Goal: Navigation & Orientation: Find specific page/section

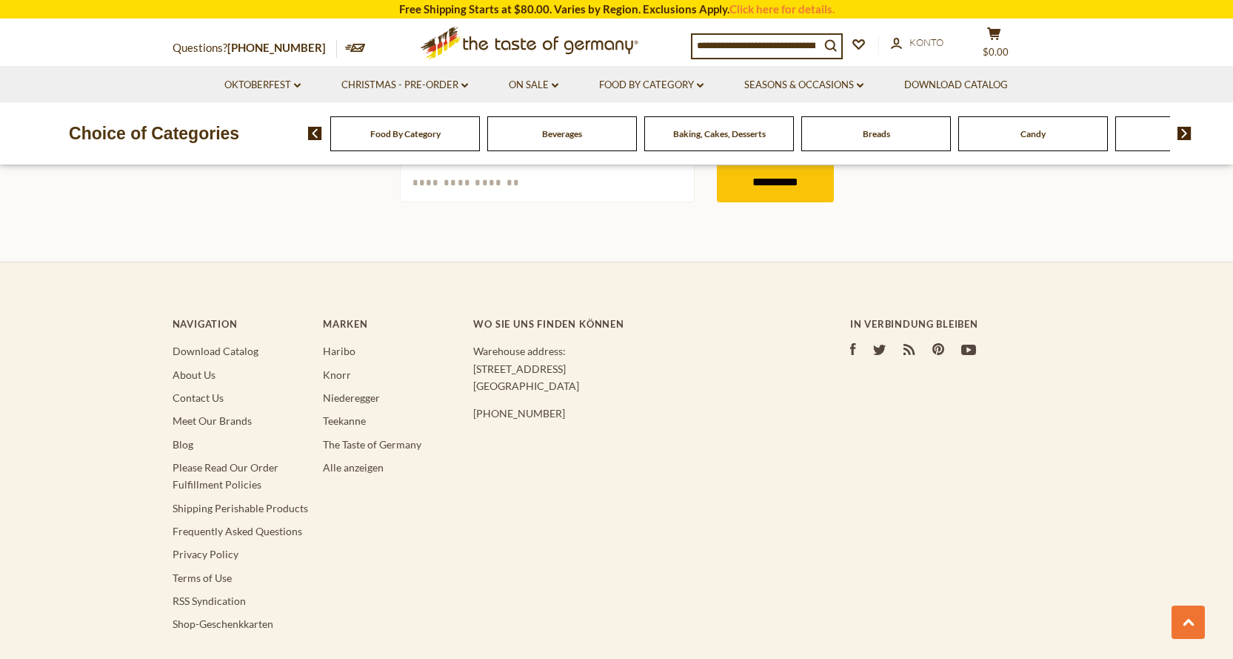
scroll to position [1407, 0]
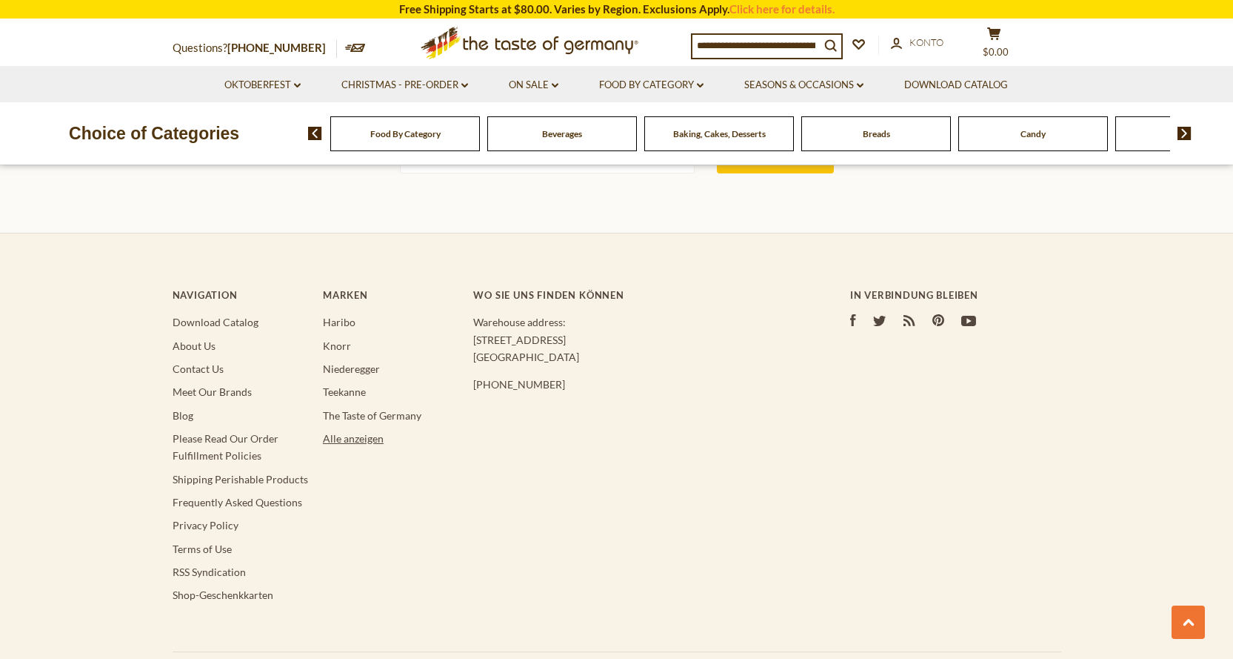
click at [358, 439] on link "Alle anzeigen" at bounding box center [353, 438] width 61 height 13
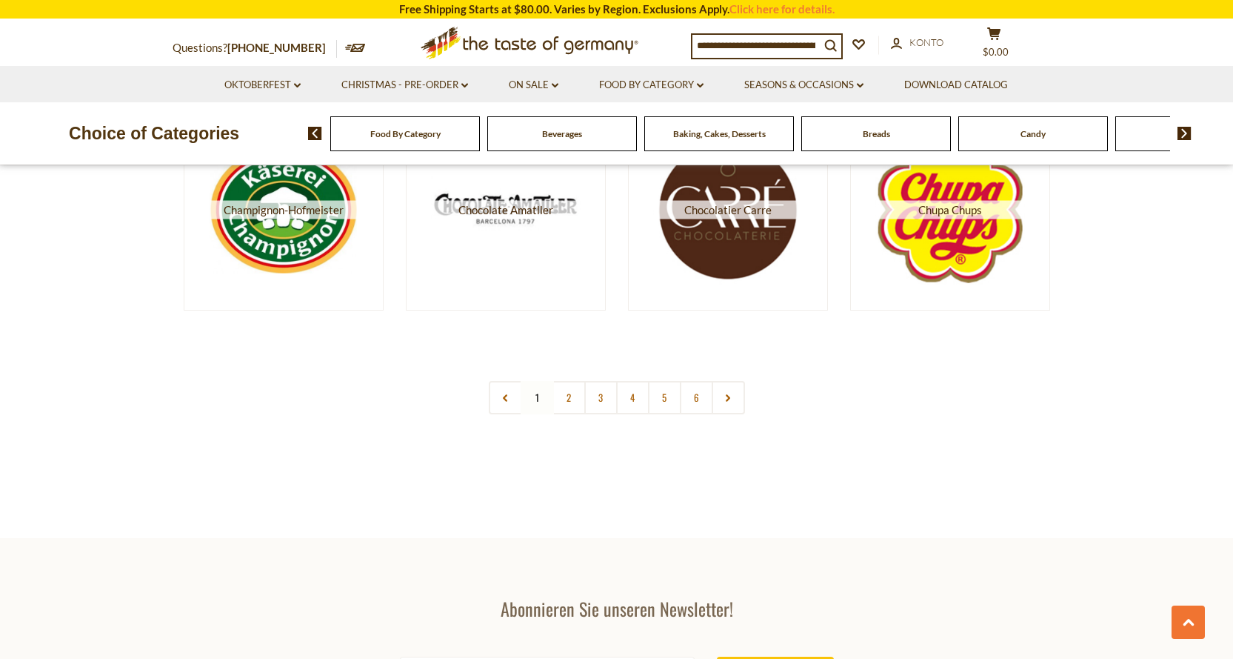
scroll to position [2741, 0]
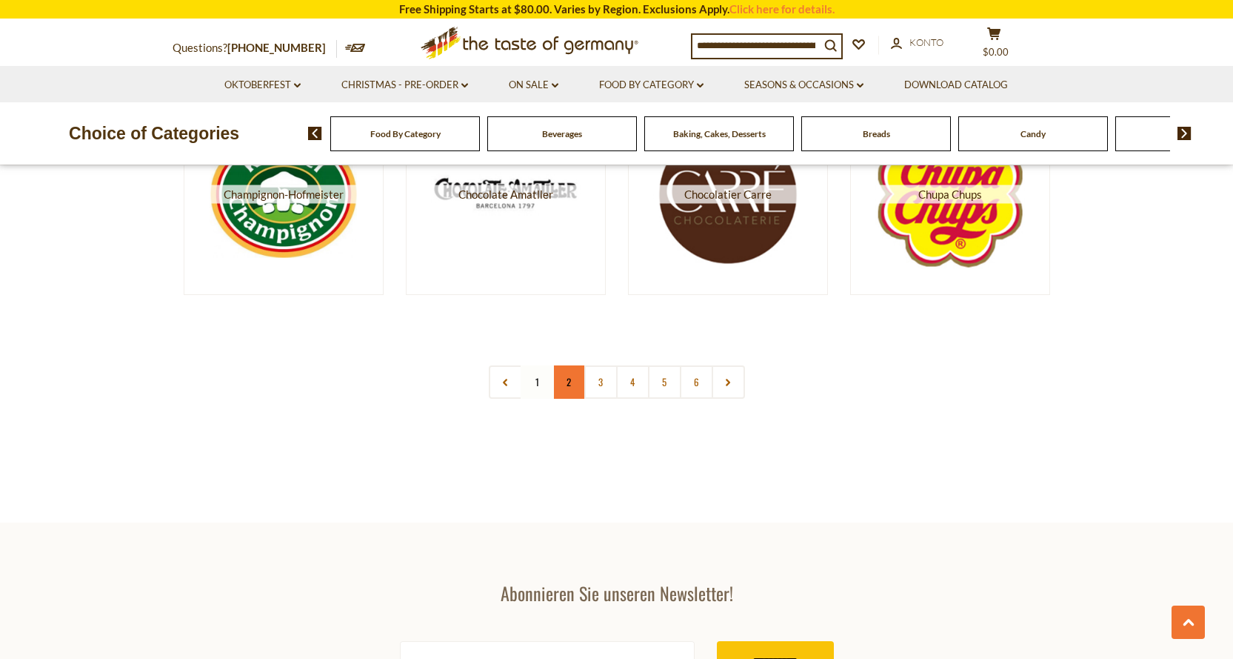
click at [568, 384] on link "2" at bounding box center [569, 381] width 33 height 33
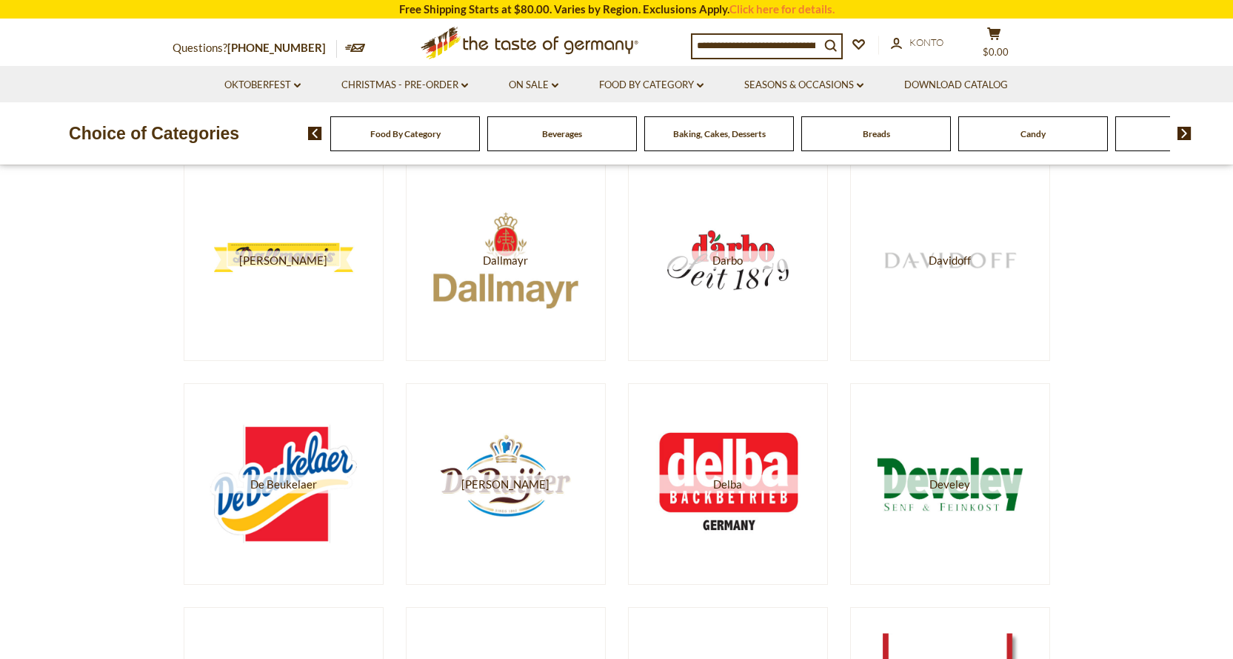
scroll to position [444, 0]
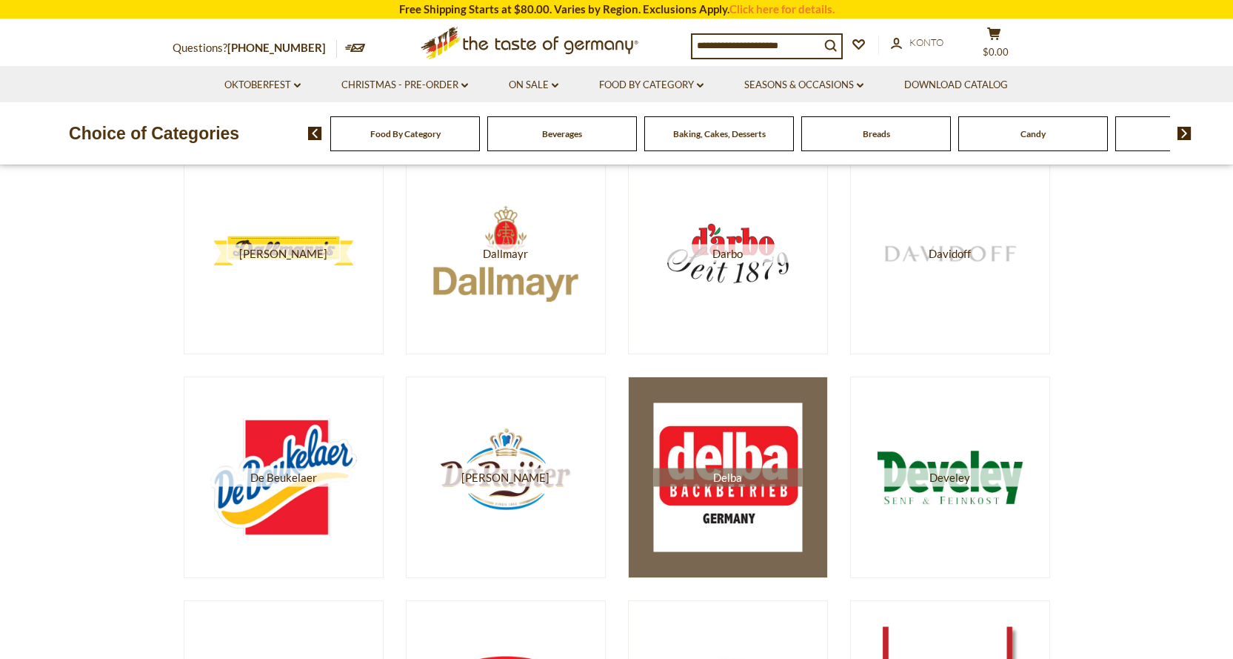
click at [707, 454] on img at bounding box center [727, 477] width 149 height 149
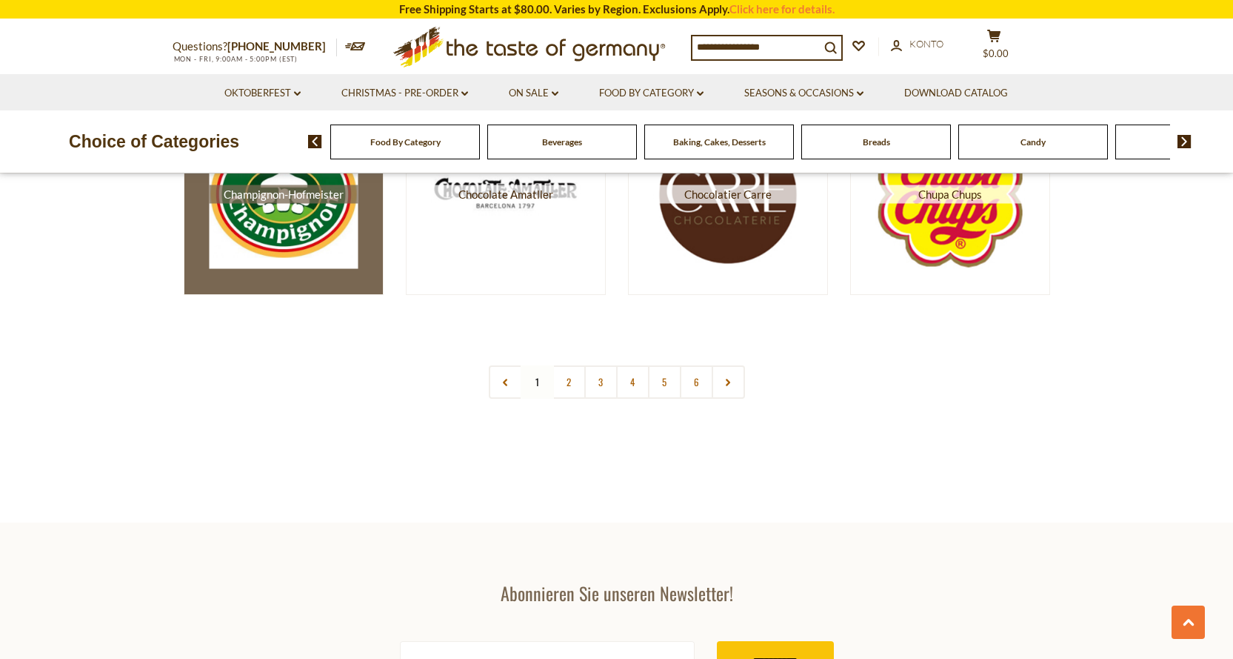
drag, startPoint x: 0, startPoint y: 0, endPoint x: 286, endPoint y: 261, distance: 387.0
